Goal: Download file/media

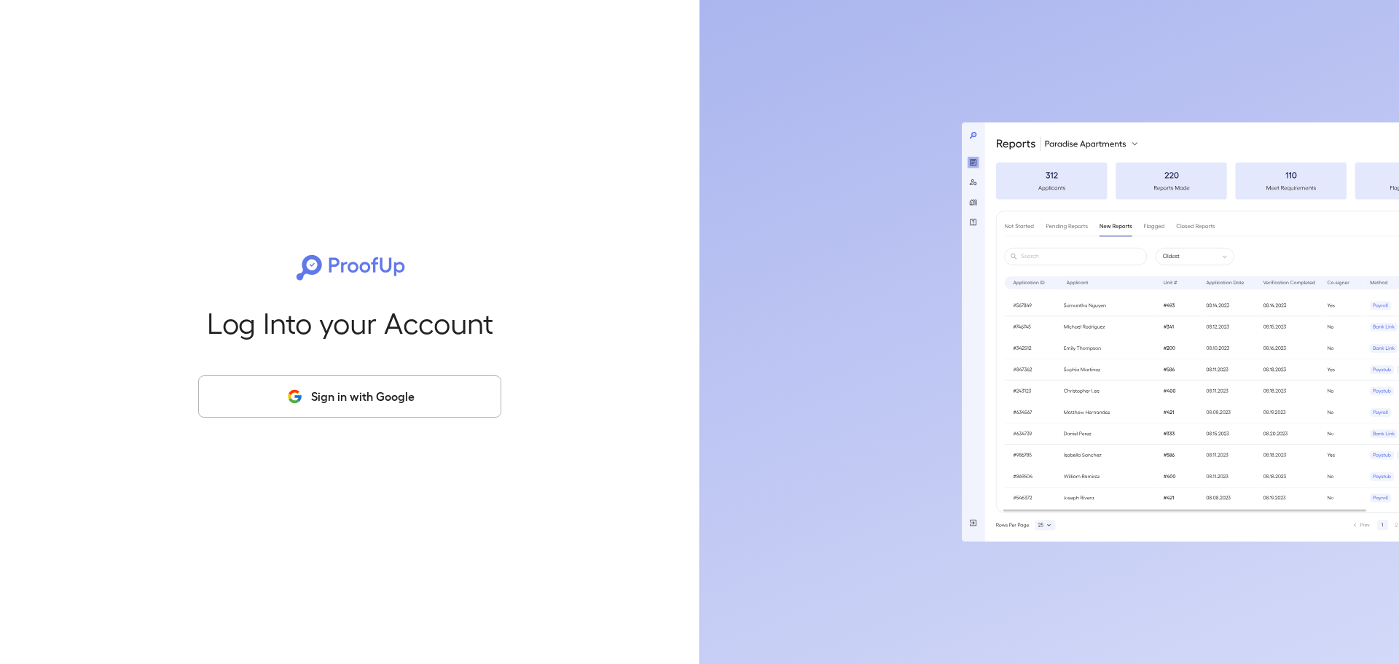
click at [337, 386] on button "Sign in with Google" at bounding box center [349, 396] width 303 height 42
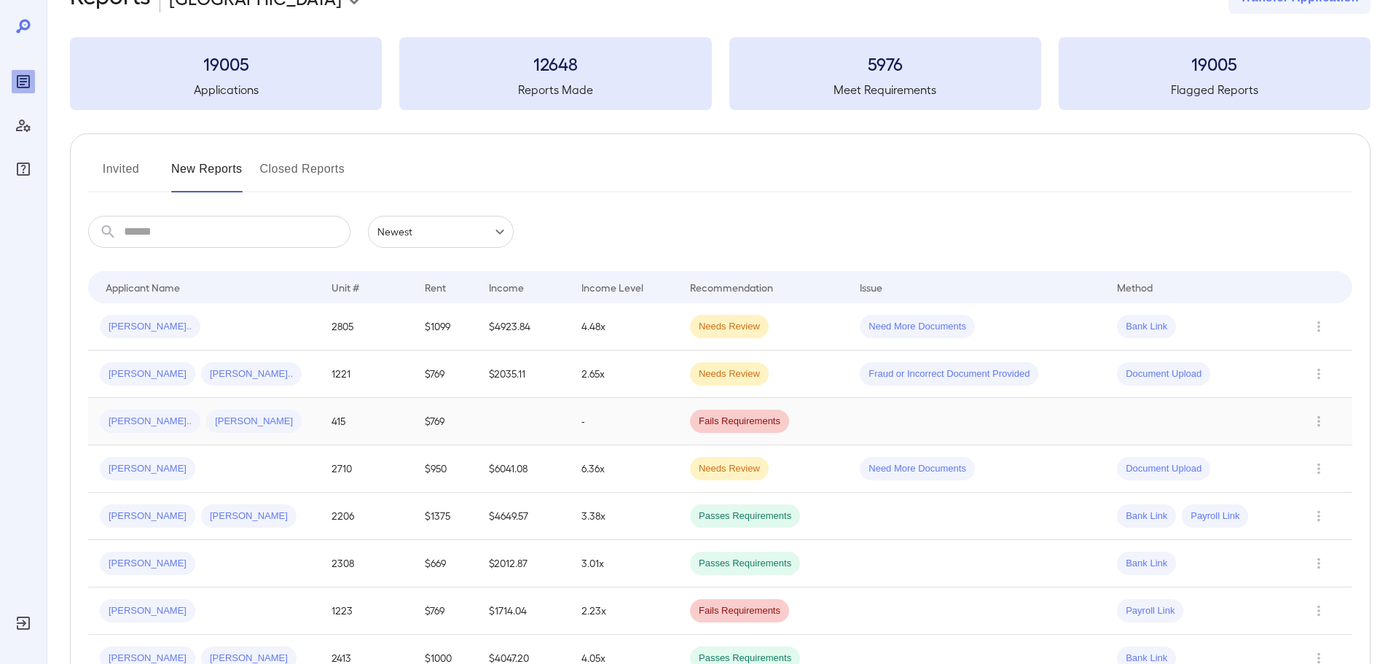
scroll to position [73, 0]
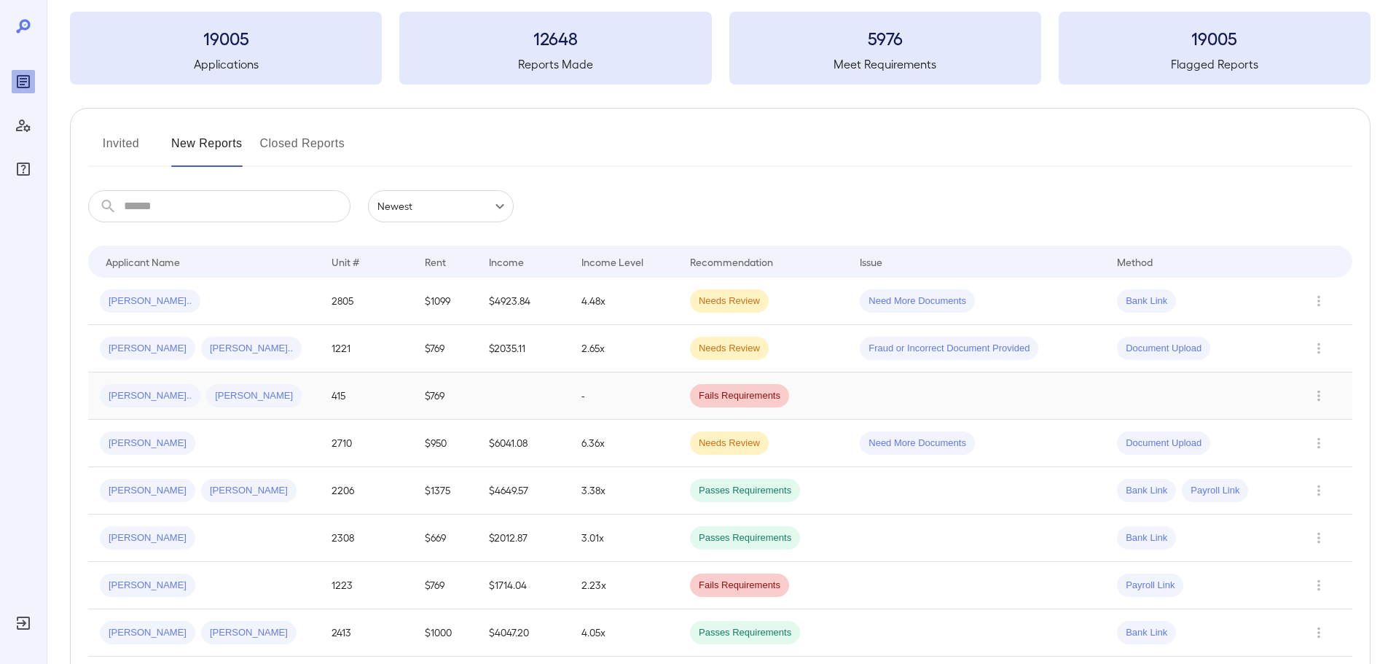
click at [307, 404] on div "Maribel N... James A..." at bounding box center [204, 395] width 208 height 23
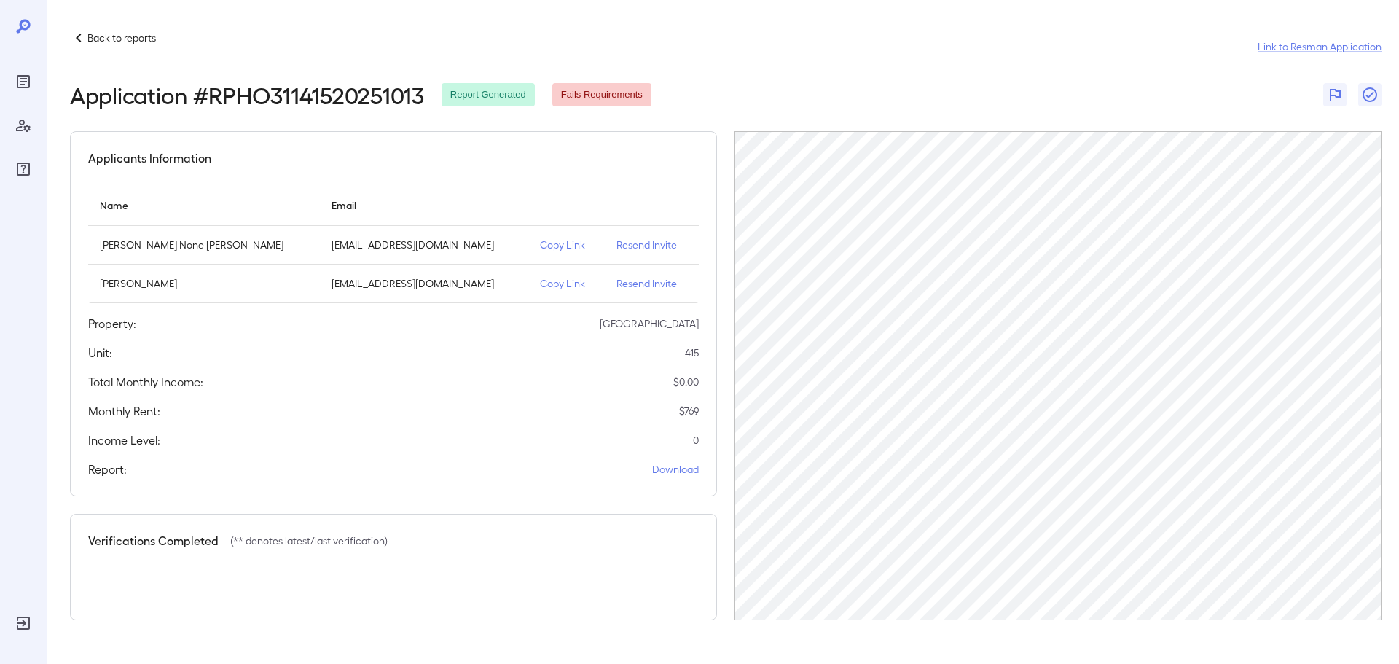
click at [540, 246] on p "Copy Link" at bounding box center [566, 245] width 53 height 15
click at [354, 247] on p "maribelg0912@gmail.com" at bounding box center [424, 245] width 185 height 15
click at [332, 249] on p "maribelg0912@gmail.com" at bounding box center [424, 245] width 185 height 15
click at [81, 33] on icon at bounding box center [78, 37] width 17 height 17
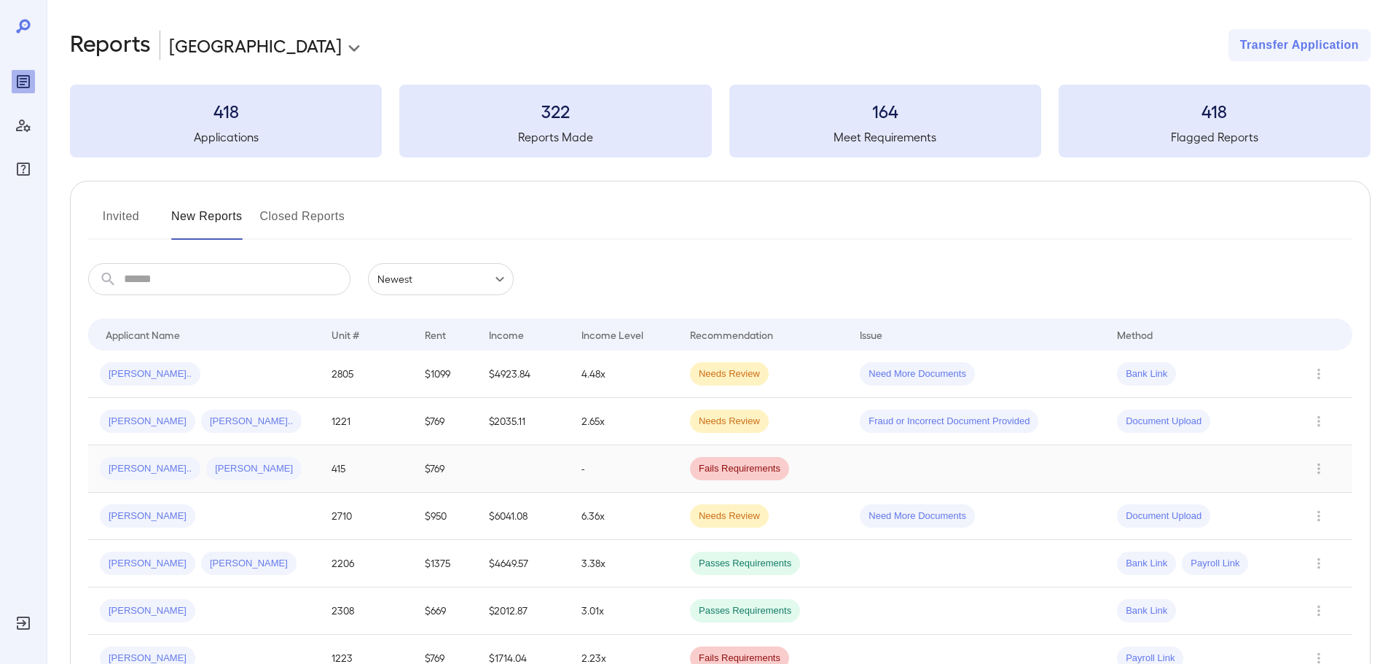
click at [231, 474] on span "James A..." at bounding box center [253, 469] width 95 height 14
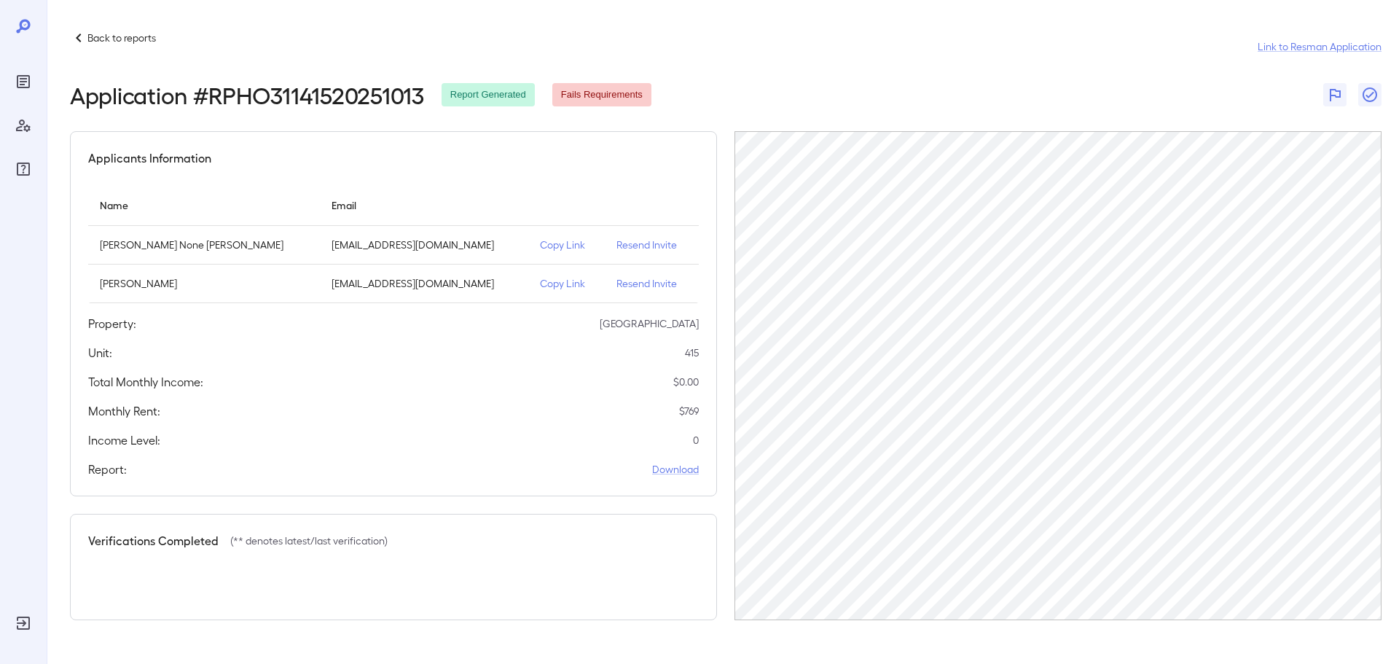
click at [75, 39] on icon at bounding box center [78, 37] width 17 height 17
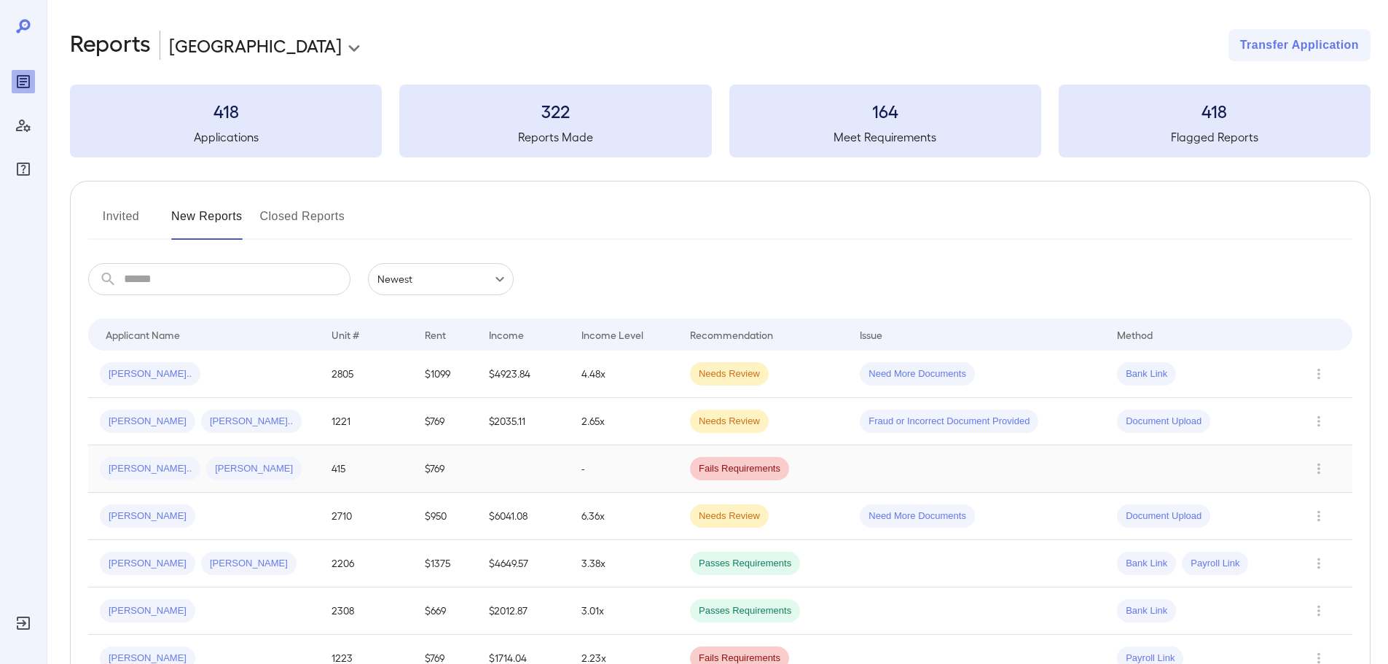
click at [278, 467] on div "Maribel N... James A..." at bounding box center [204, 468] width 208 height 23
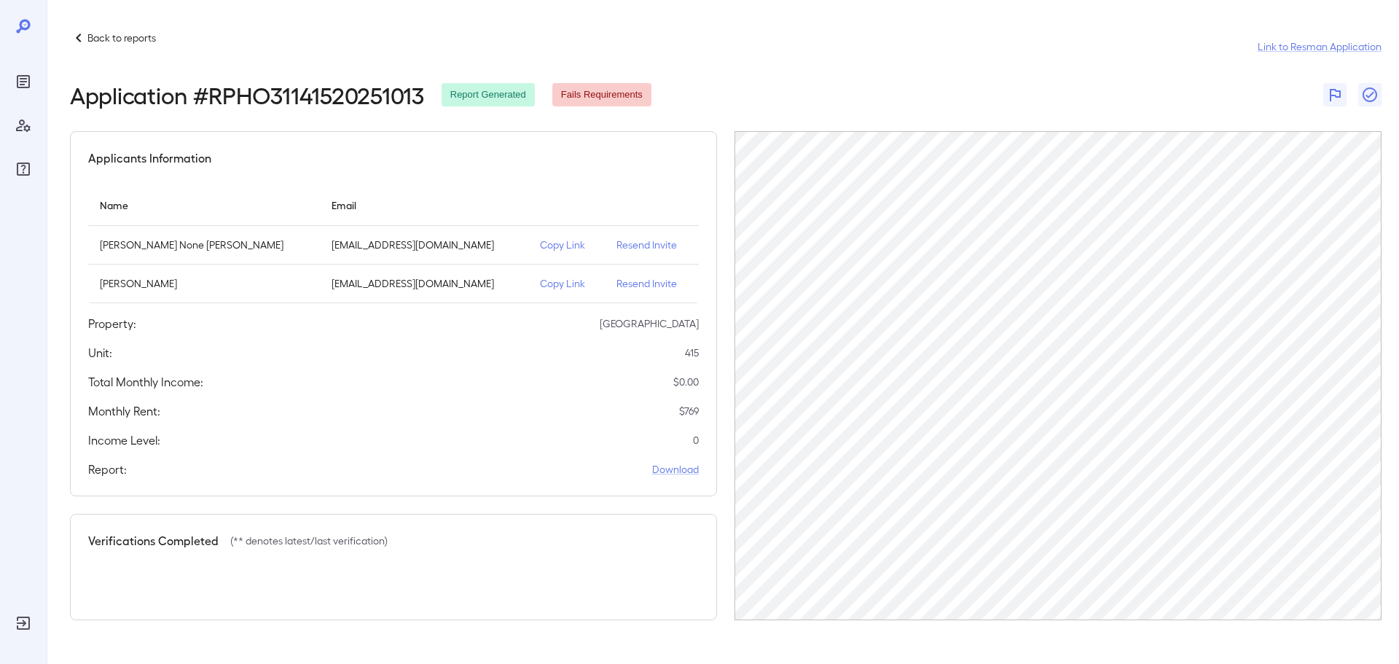
click at [464, 243] on td "maribelg0912@gmail.com" at bounding box center [424, 245] width 208 height 39
click at [149, 235] on td "Maribel None Gomez" at bounding box center [204, 245] width 232 height 39
click at [87, 34] on p "Back to reports" at bounding box center [121, 38] width 68 height 15
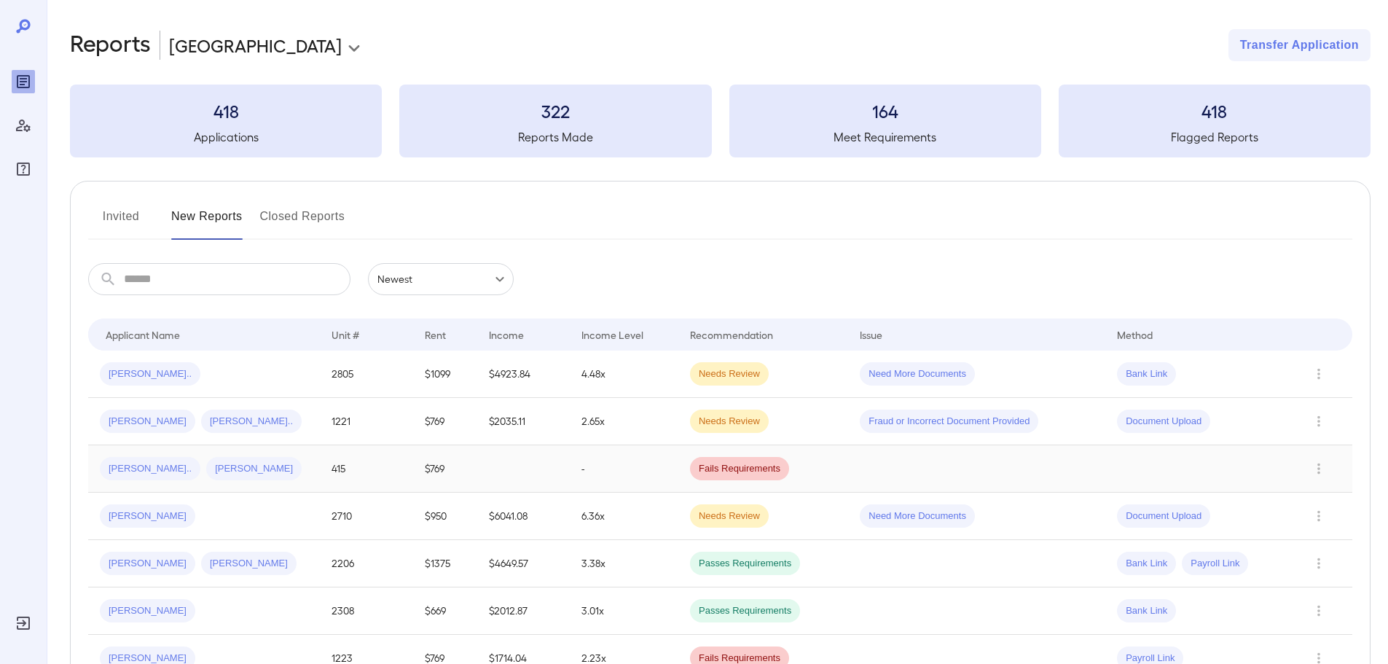
click at [1326, 458] on td at bounding box center [1321, 468] width 61 height 47
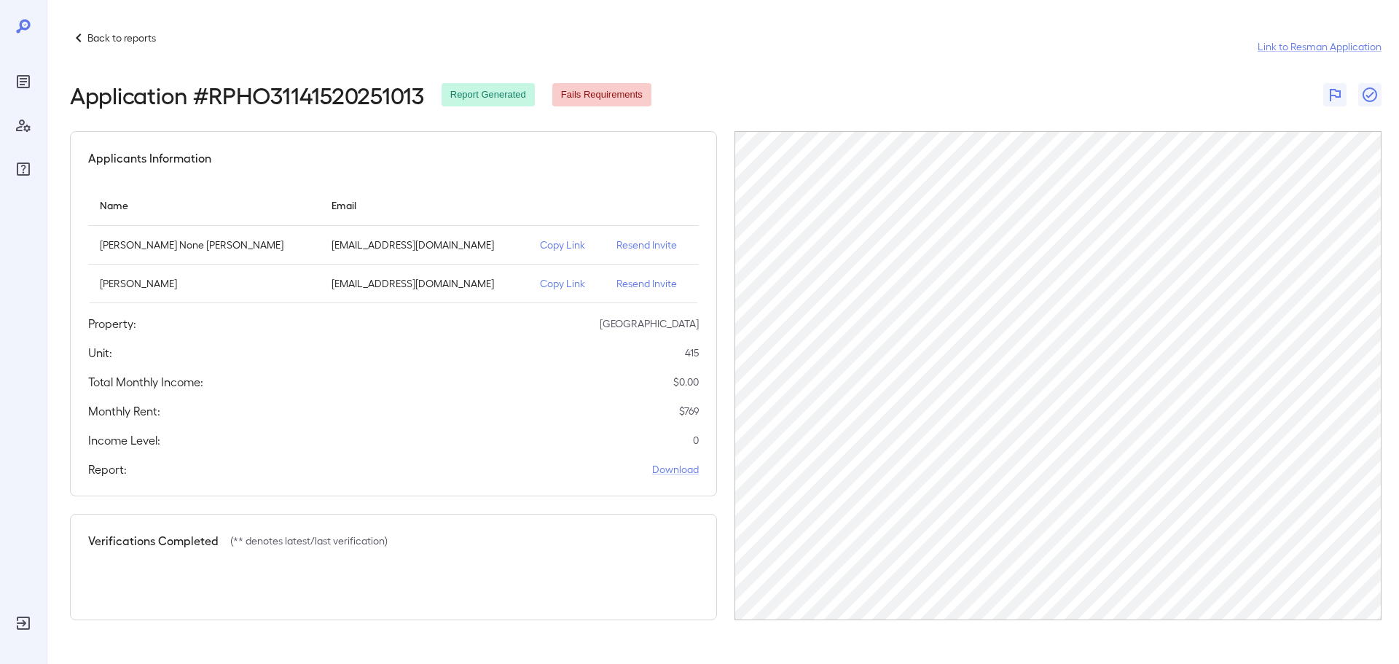
click at [674, 461] on div "Report: Download" at bounding box center [393, 469] width 611 height 17
click at [672, 475] on link "Download" at bounding box center [675, 469] width 47 height 15
